Goal: Task Accomplishment & Management: Complete application form

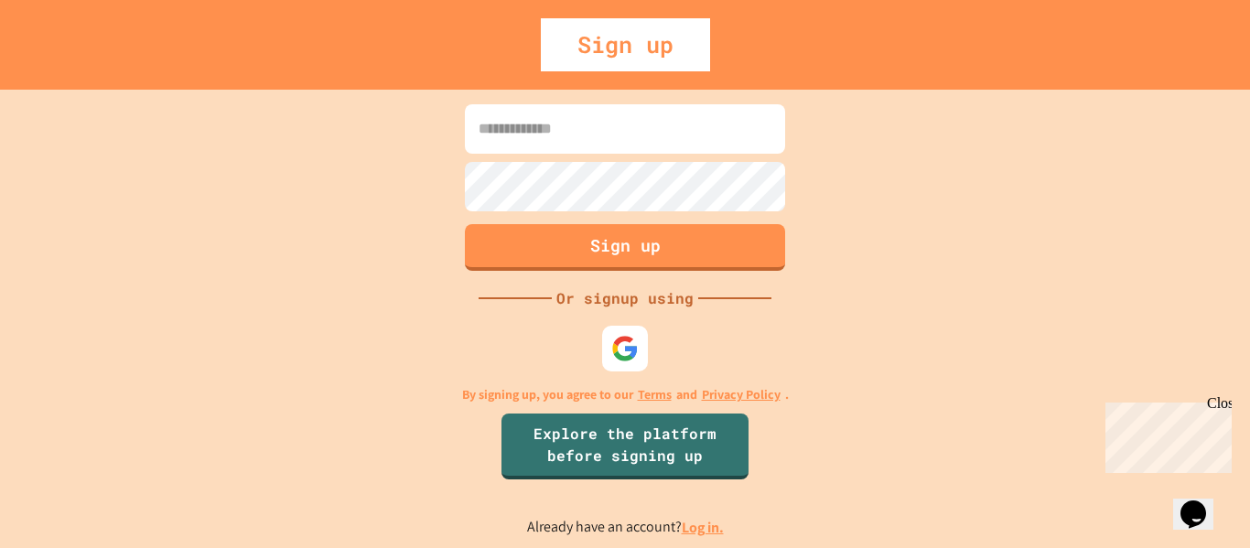
click at [1194, 504] on icon "Chat widget" at bounding box center [1194, 514] width 26 height 27
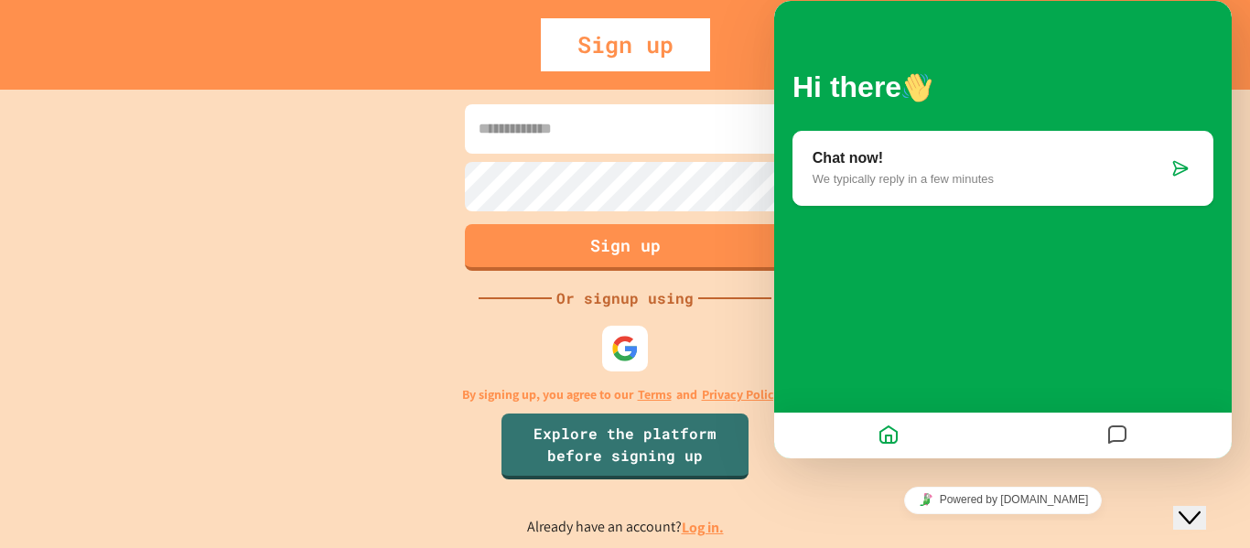
click at [983, 180] on p "We typically reply in a few minutes" at bounding box center [990, 179] width 355 height 14
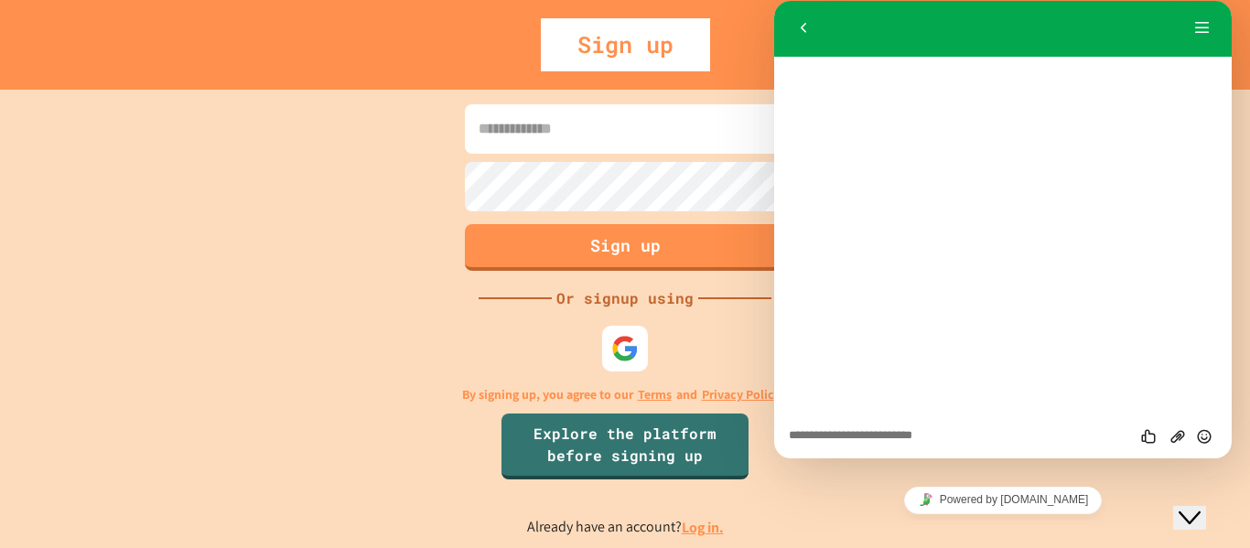
click at [413, 174] on div "Sign up Or signup using By signing up, you agree to our Terms and Privacy Polic…" at bounding box center [625, 319] width 1250 height 459
click at [1191, 512] on icon "Close Chat This icon closes the chat window." at bounding box center [1190, 518] width 22 height 22
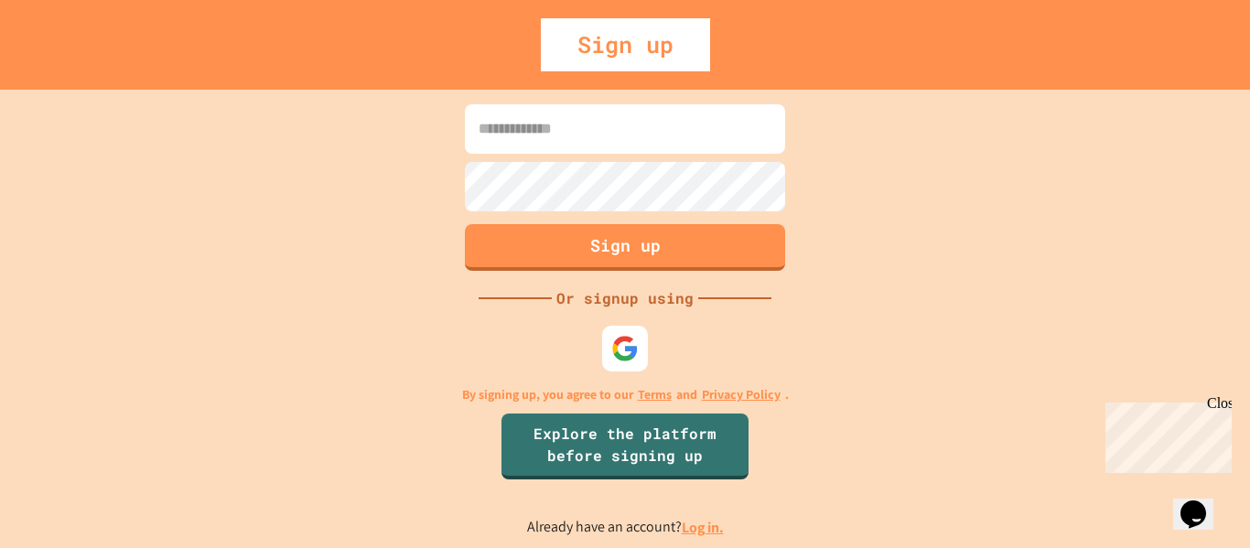
click at [542, 119] on input at bounding box center [625, 128] width 320 height 49
click at [543, 119] on input at bounding box center [625, 128] width 320 height 49
type input "**********"
